Goal: Task Accomplishment & Management: Manage account settings

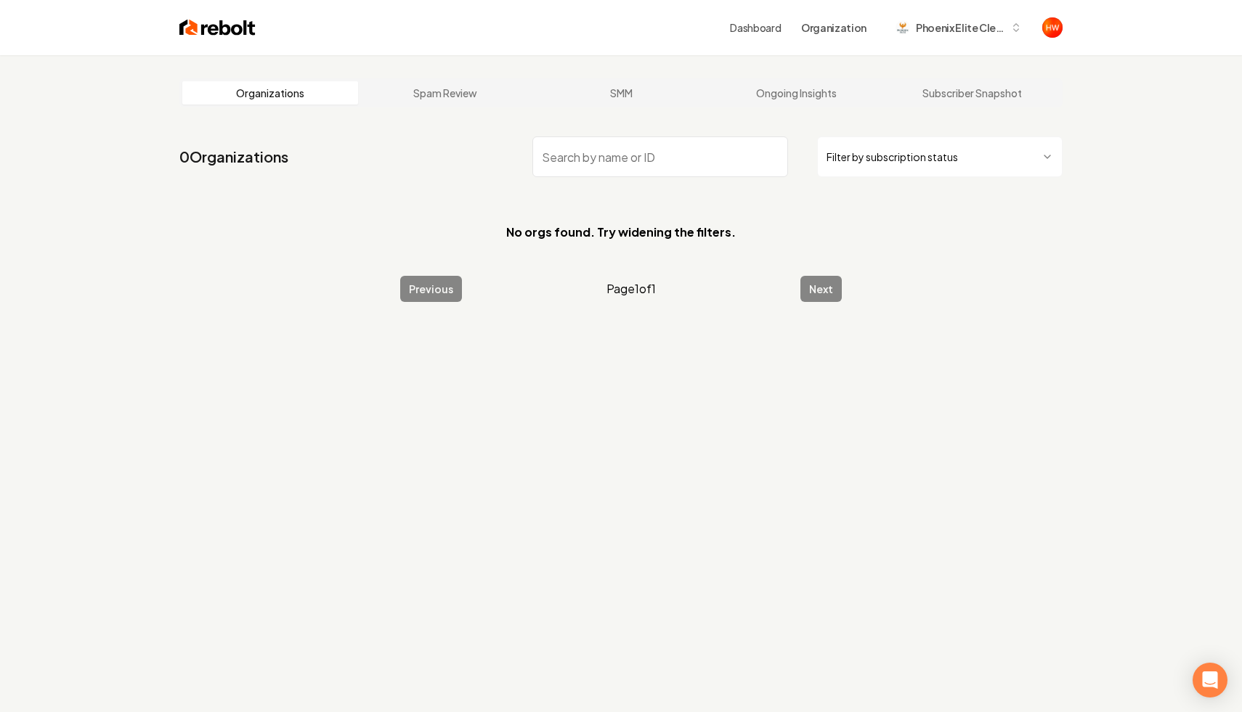
click at [665, 175] on input "search" at bounding box center [660, 157] width 256 height 41
click at [671, 153] on input "search" at bounding box center [660, 157] width 256 height 41
click at [1059, 29] on img "Open user button" at bounding box center [1052, 27] width 20 height 20
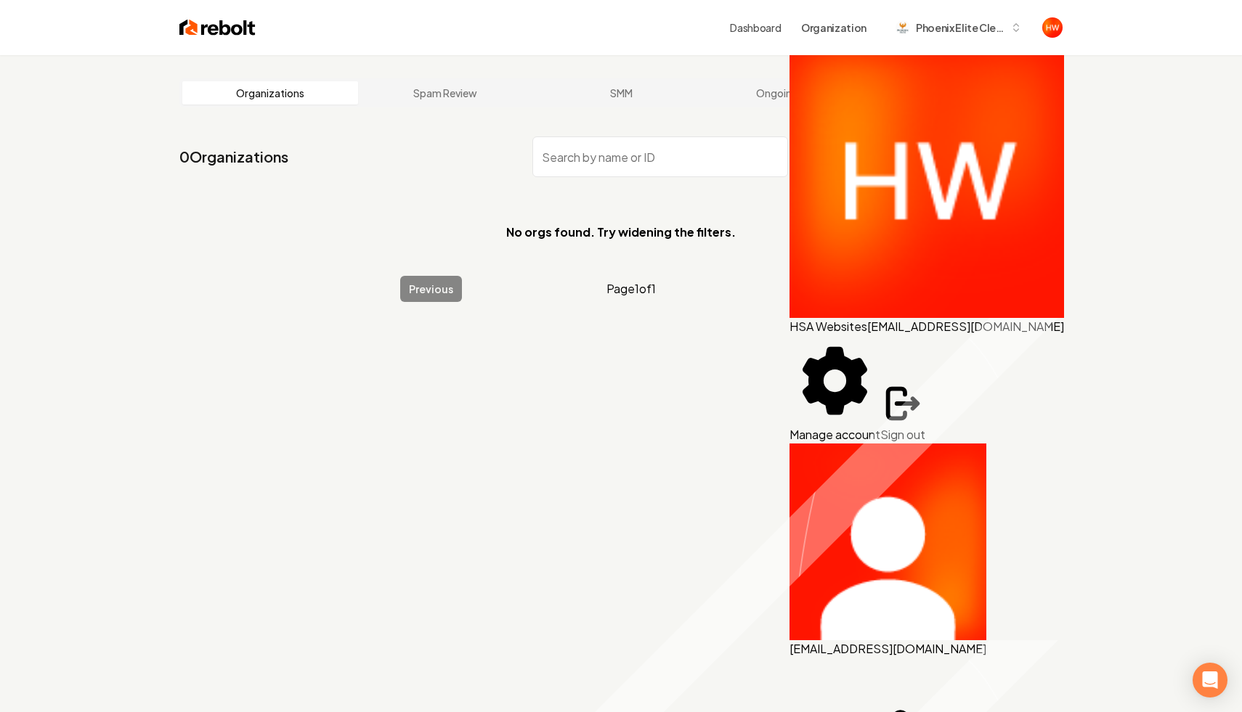
click at [925, 381] on button "Sign out" at bounding box center [902, 412] width 45 height 62
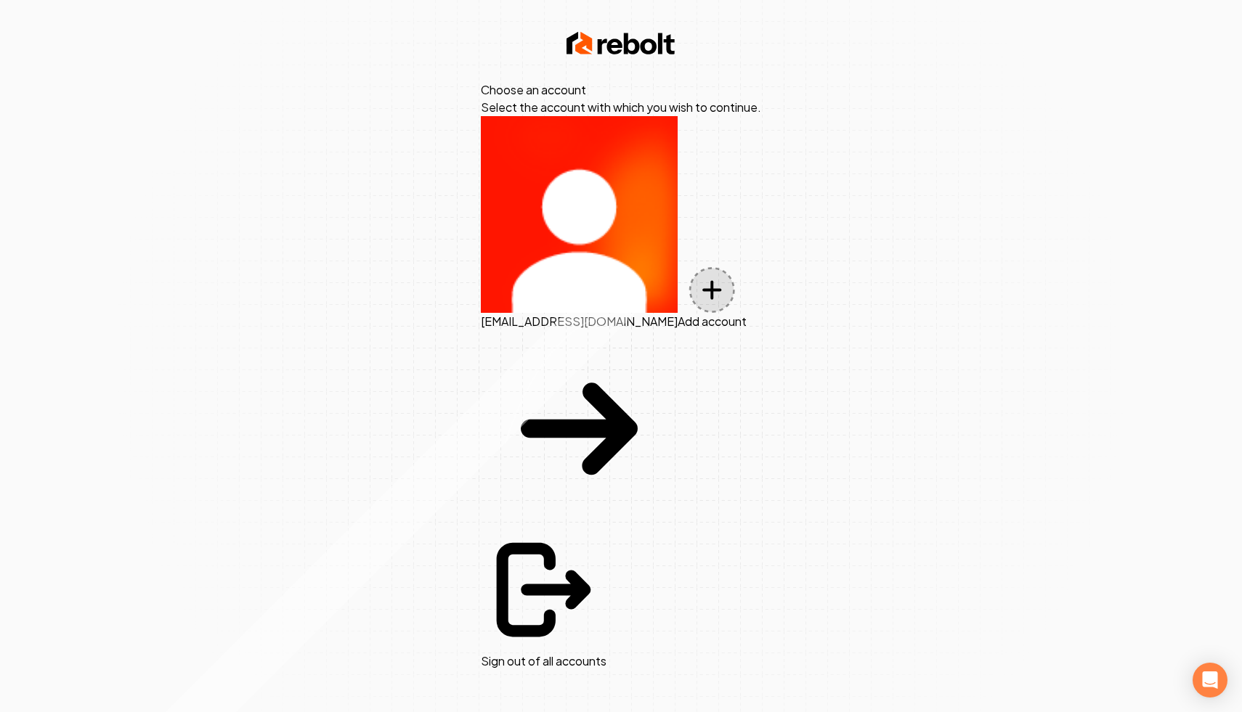
click at [678, 267] on button "Add account" at bounding box center [712, 298] width 69 height 63
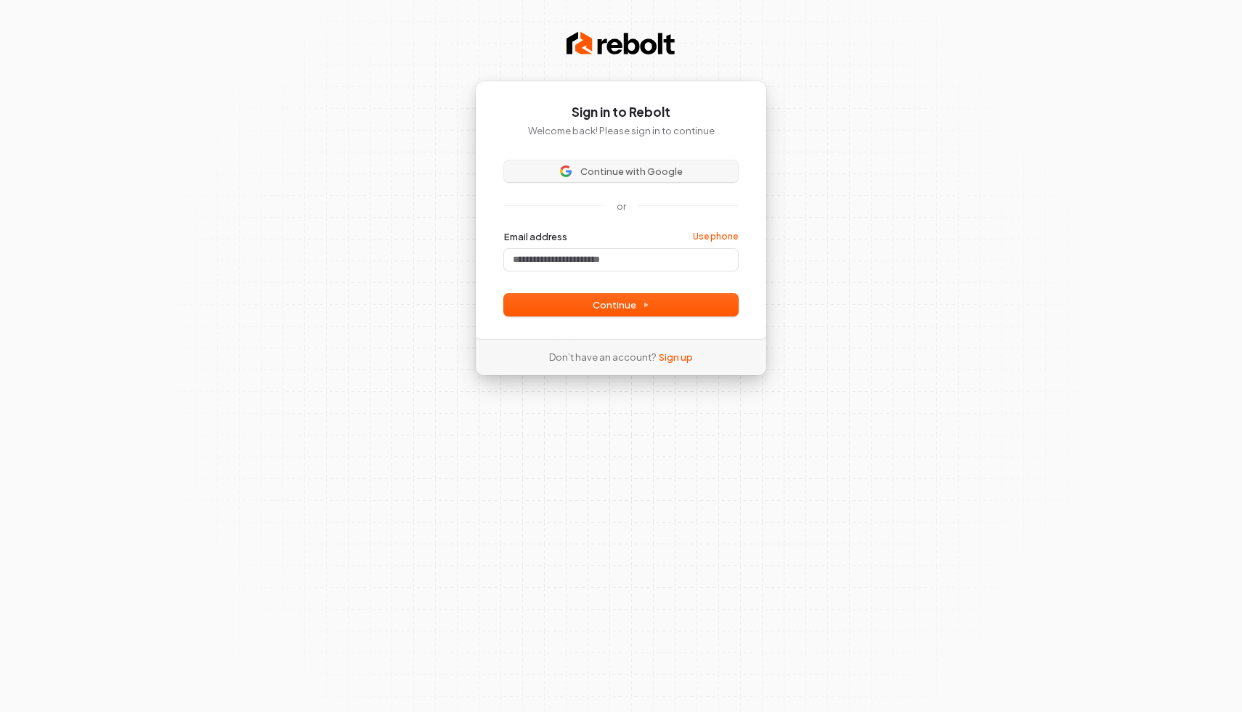
click at [685, 163] on button "Continue with Google" at bounding box center [621, 171] width 234 height 22
